Goal: Check status: Check status

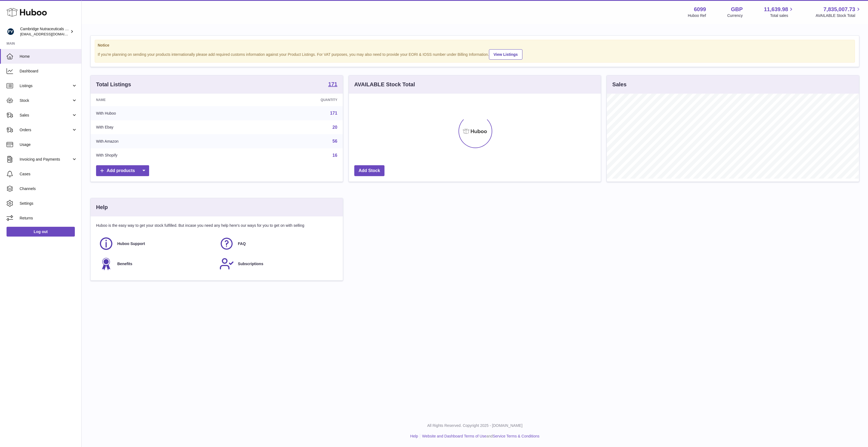
scroll to position [85, 252]
click at [42, 130] on span "Orders" at bounding box center [46, 129] width 52 height 5
click at [47, 146] on span "Orders" at bounding box center [49, 143] width 58 height 5
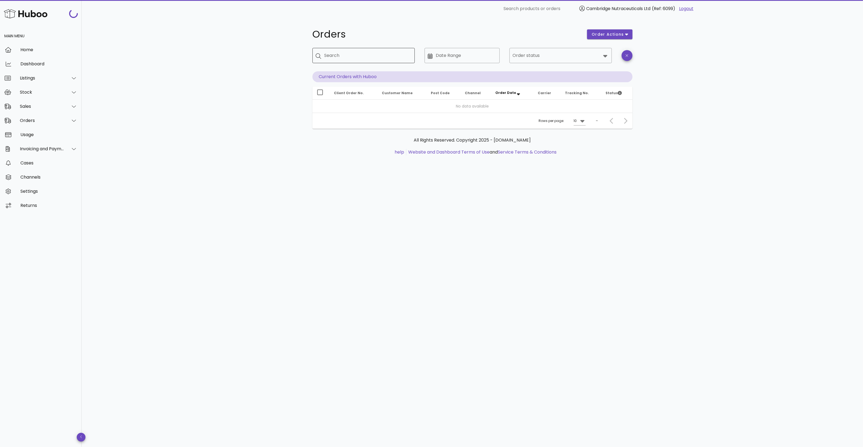
click at [338, 56] on input "Search" at bounding box center [367, 55] width 86 height 9
paste input "********"
type input "********"
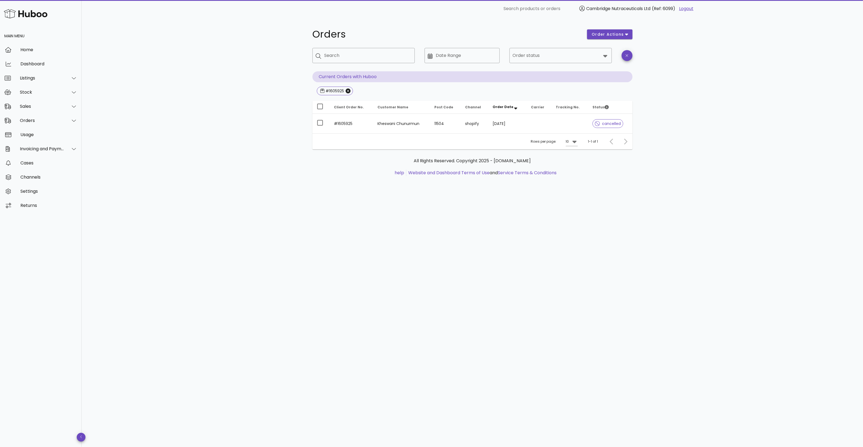
click at [387, 244] on div "Orders order actions ​ Search ​ Date Range ​ Order status Current Orders with H…" at bounding box center [472, 232] width 781 height 430
click at [463, 123] on td "shopify" at bounding box center [474, 124] width 27 height 20
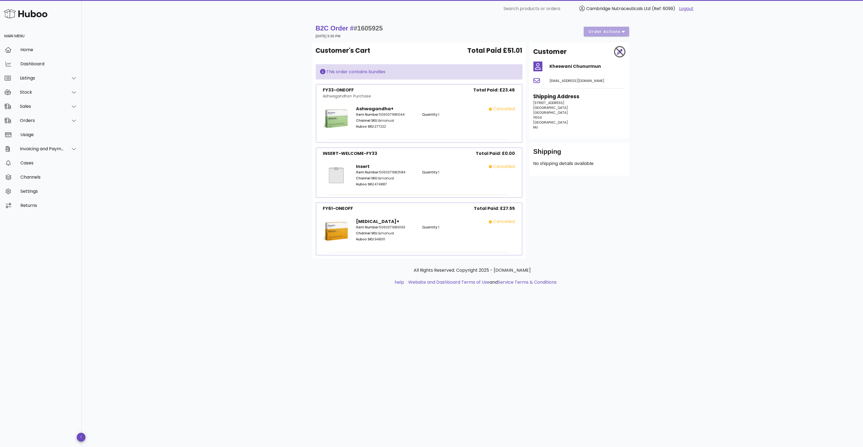
click at [316, 325] on div "B2C Order # #1605925 03 August 2025 at 5:50 PM order actions Customer's Cart To…" at bounding box center [472, 232] width 781 height 430
drag, startPoint x: 392, startPoint y: 28, endPoint x: 354, endPoint y: 28, distance: 38.7
click at [354, 28] on div "B2C Order # #1605925 03 August 2025 at 5:50 PM order actions" at bounding box center [473, 31] width 314 height 15
copy span "#1605925"
